Goal: Navigation & Orientation: Find specific page/section

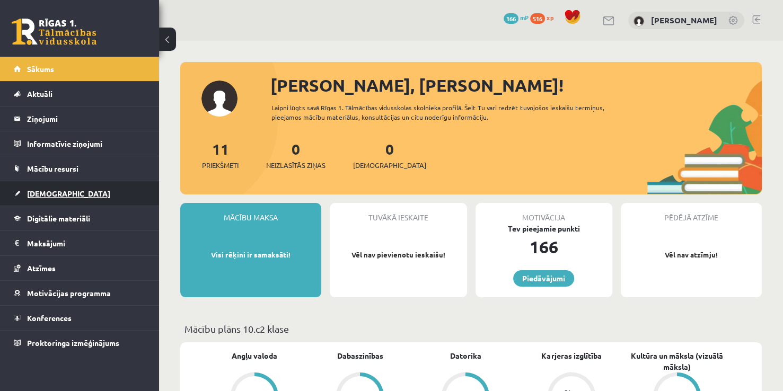
click at [43, 194] on span "[DEMOGRAPHIC_DATA]" at bounding box center [68, 194] width 83 height 10
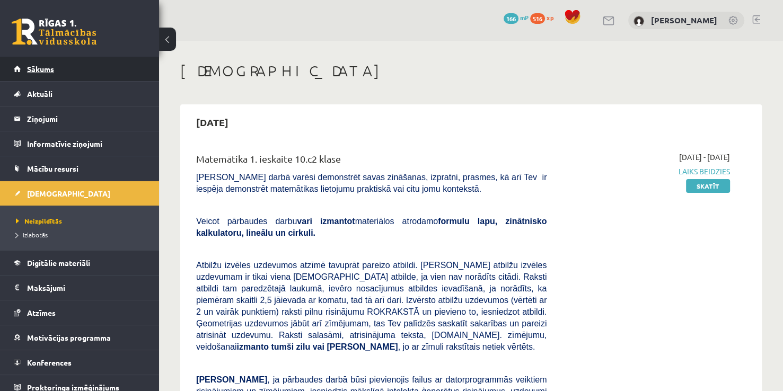
click at [47, 70] on span "Sākums" at bounding box center [40, 69] width 27 height 10
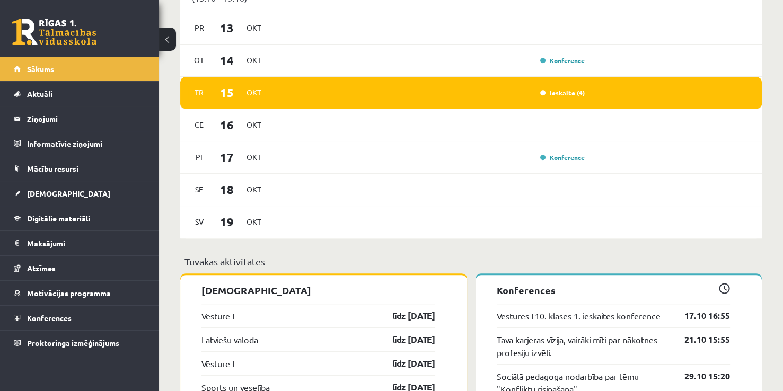
scroll to position [704, 0]
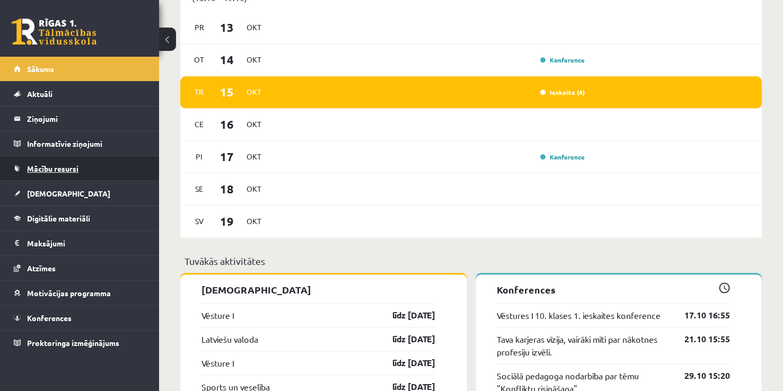
click at [70, 164] on span "Mācību resursi" at bounding box center [52, 169] width 51 height 10
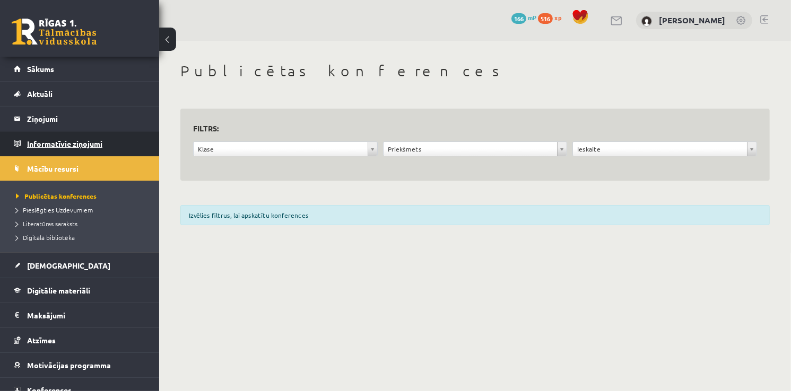
click at [65, 141] on legend "Informatīvie ziņojumi 0" at bounding box center [86, 144] width 119 height 24
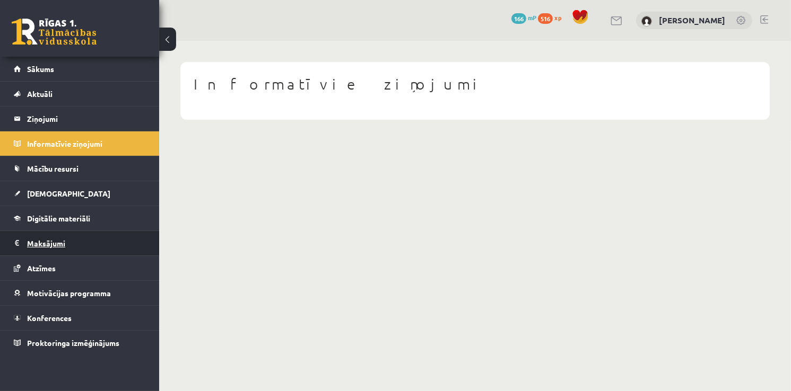
click at [112, 231] on legend "Maksājumi 0" at bounding box center [86, 243] width 119 height 24
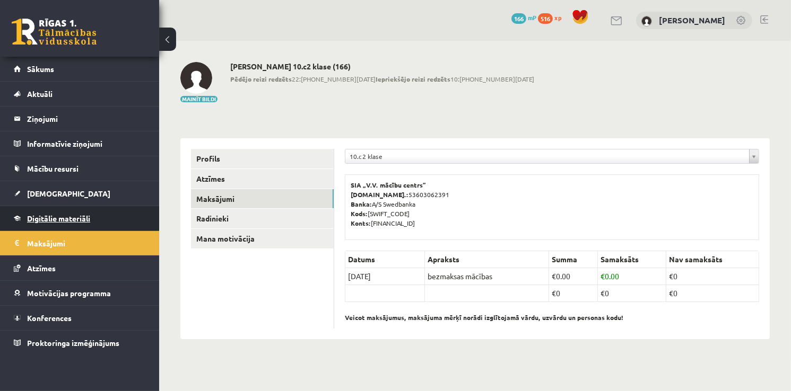
click at [109, 225] on link "Digitālie materiāli" at bounding box center [80, 218] width 132 height 24
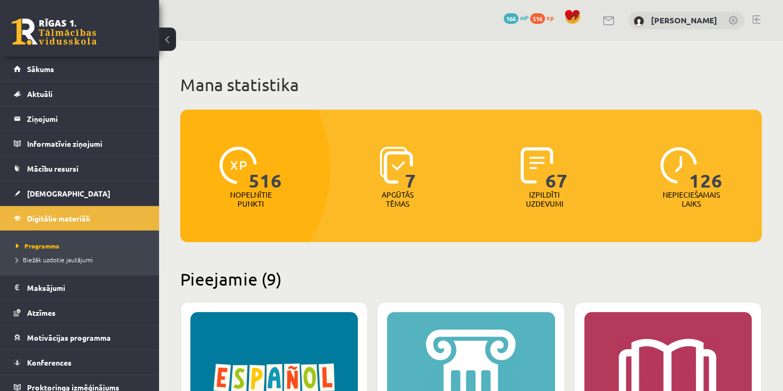
click at [545, 18] on span "516" at bounding box center [537, 18] width 15 height 11
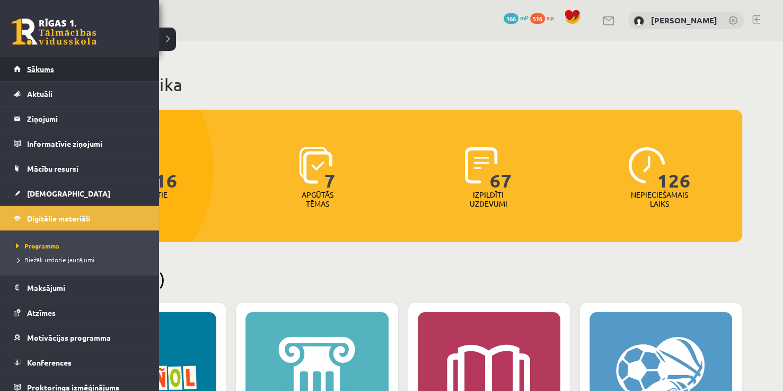
click at [26, 72] on link "Sākums" at bounding box center [80, 69] width 132 height 24
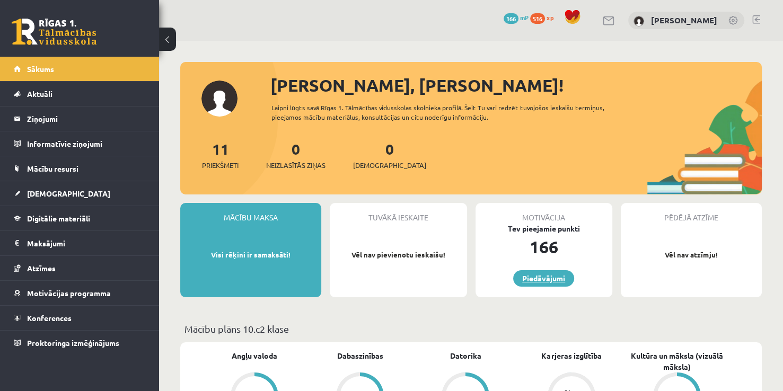
click at [549, 279] on link "Piedāvājumi" at bounding box center [543, 278] width 61 height 16
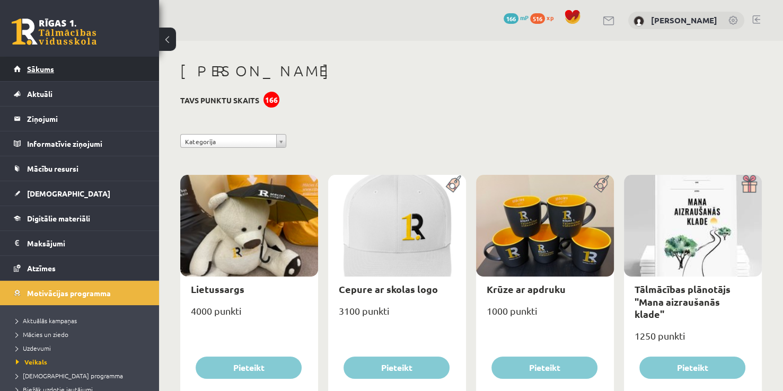
click at [78, 69] on link "Sākums" at bounding box center [80, 69] width 132 height 24
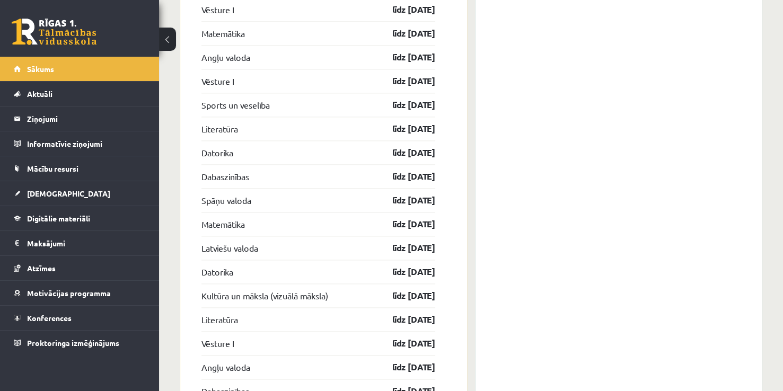
scroll to position [1562, 0]
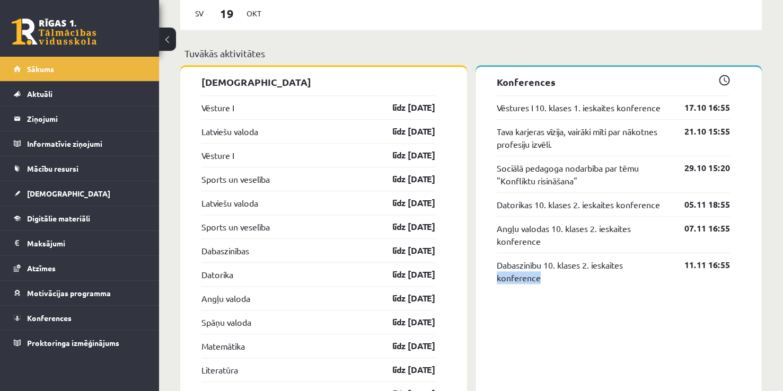
scroll to position [908, 0]
